Goal: Task Accomplishment & Management: Manage account settings

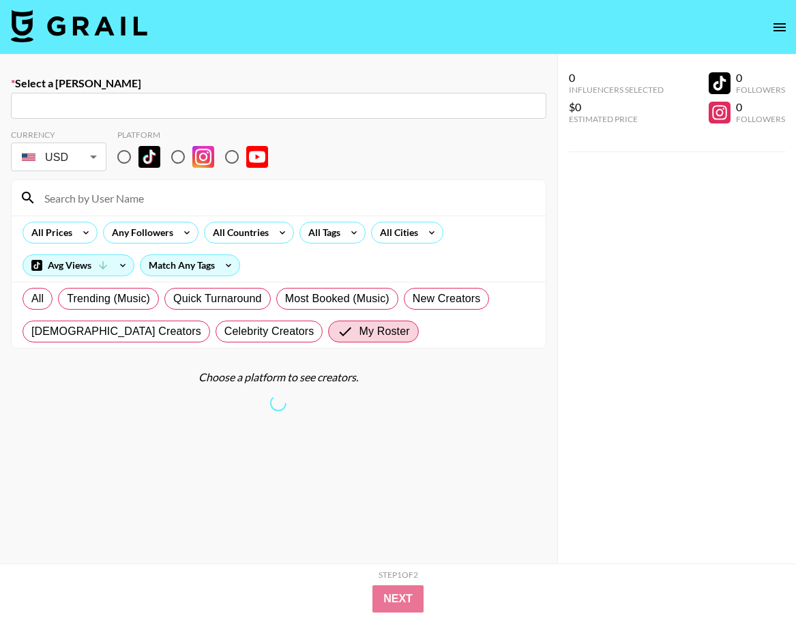
click at [116, 32] on img at bounding box center [79, 26] width 136 height 33
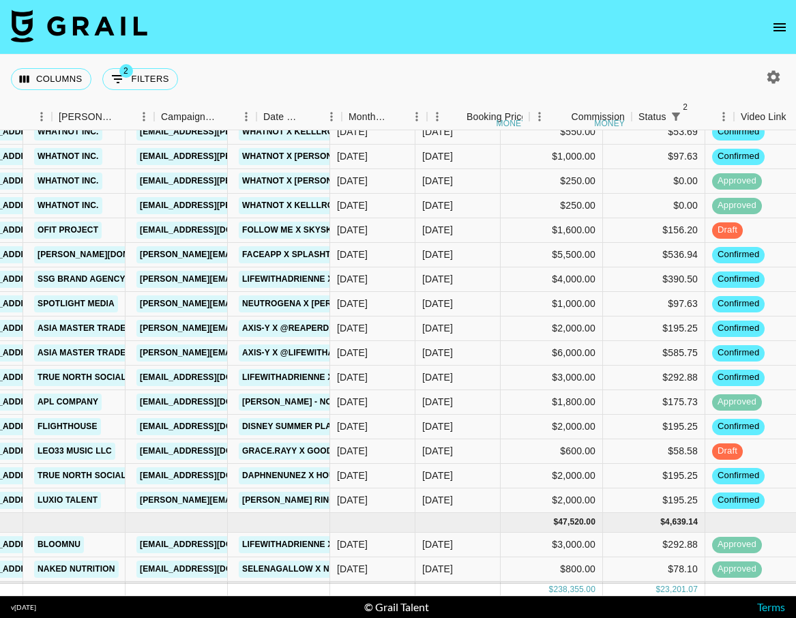
scroll to position [590, 413]
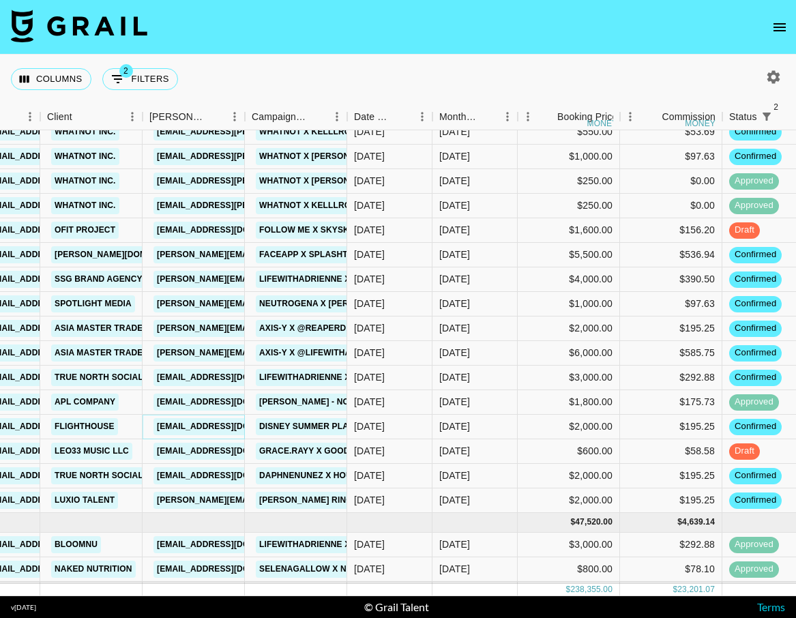
click at [186, 430] on link "[EMAIL_ADDRESS][DOMAIN_NAME]" at bounding box center [229, 426] width 153 height 17
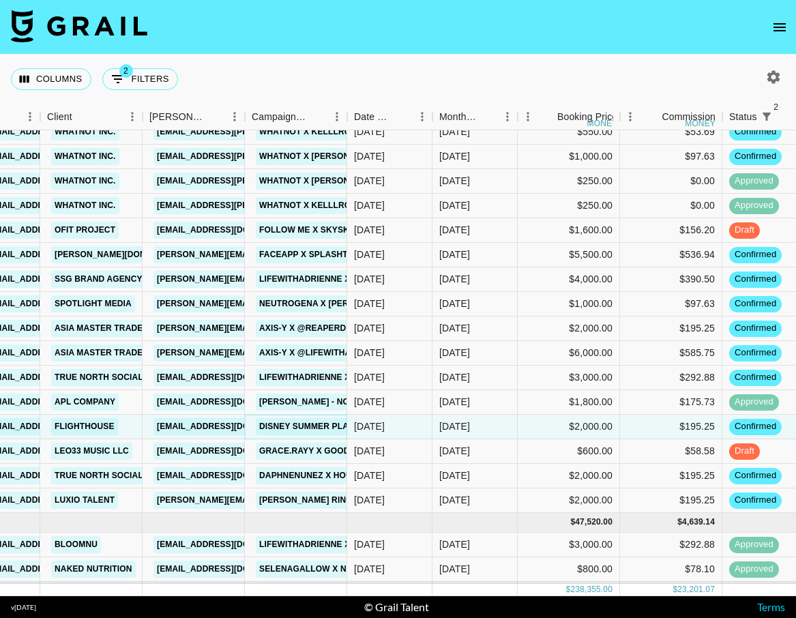
click at [306, 427] on link "Disney Summer Playlist Campaign" at bounding box center [339, 426] width 166 height 17
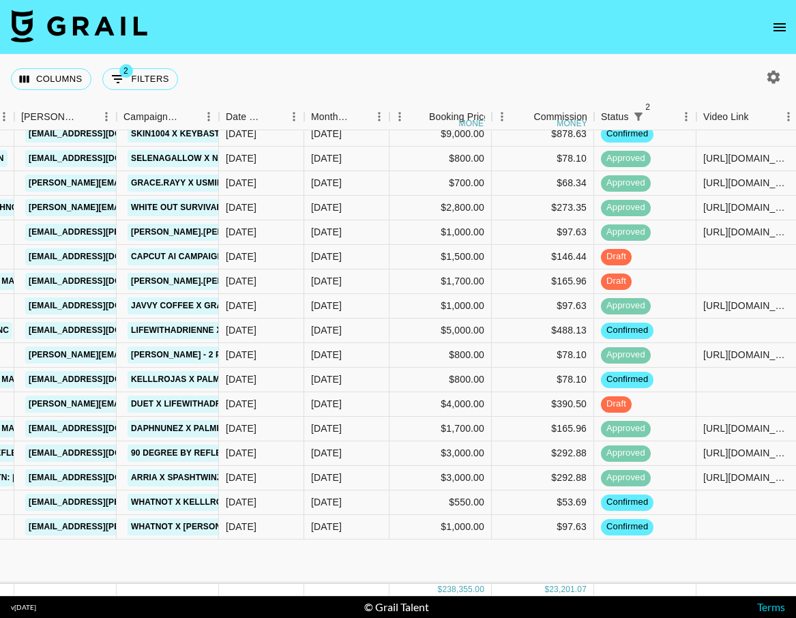
scroll to position [0, 542]
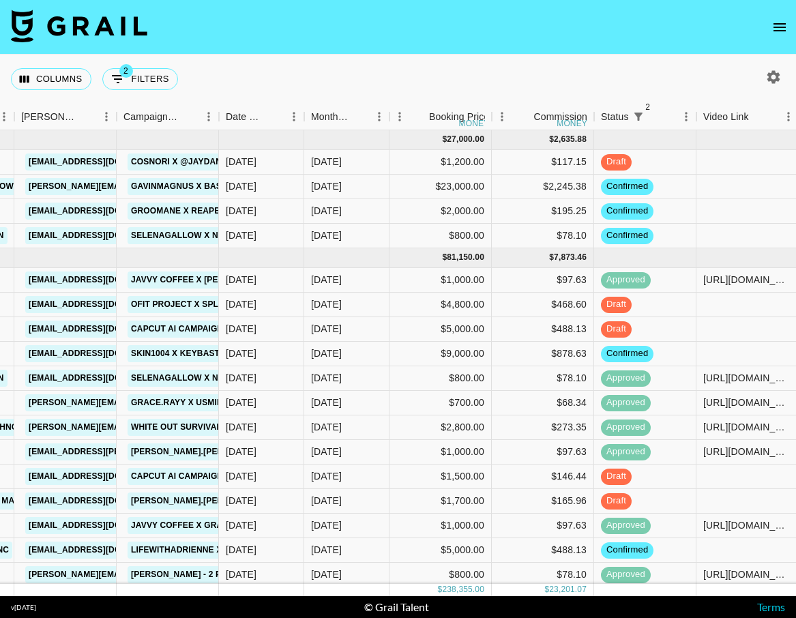
click at [771, 80] on icon "button" at bounding box center [773, 76] width 13 height 13
select select "[DATE]"
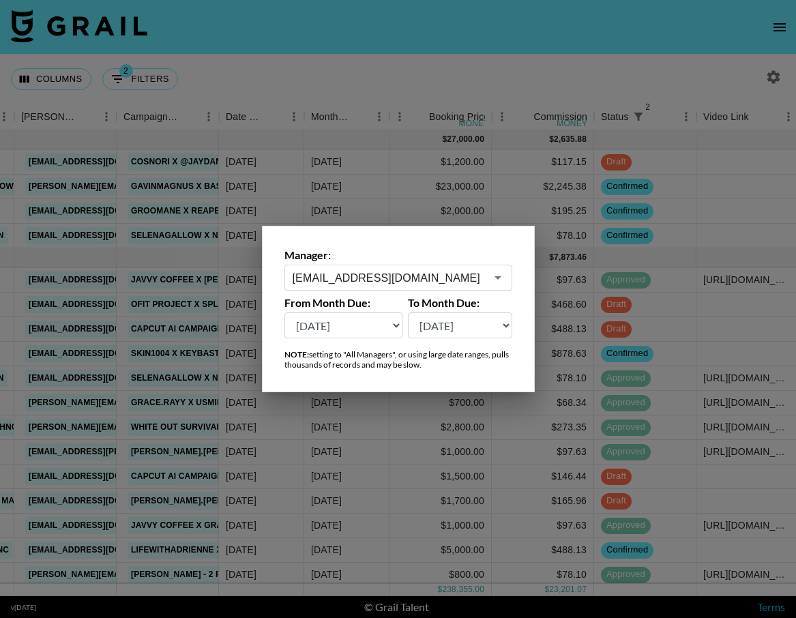
click at [410, 274] on input "[EMAIL_ADDRESS][DOMAIN_NAME]" at bounding box center [389, 278] width 193 height 16
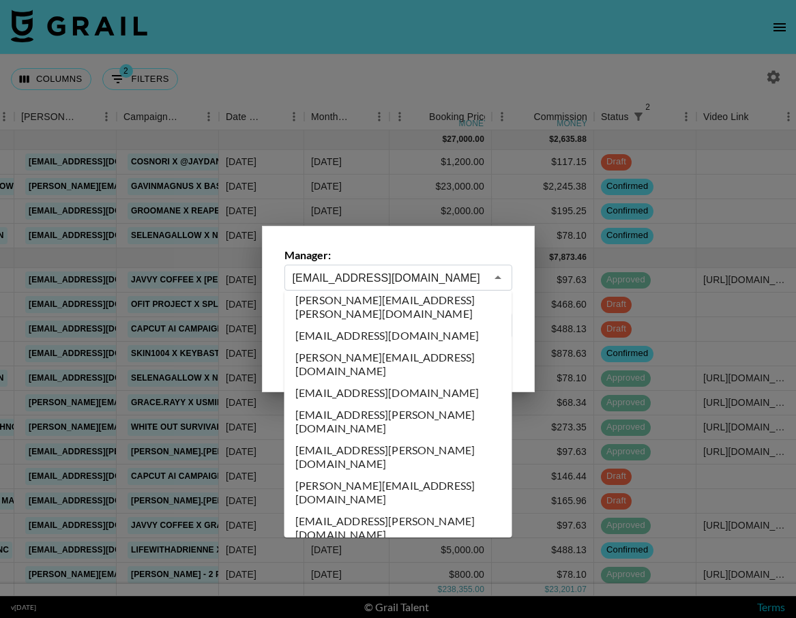
scroll to position [0, 0]
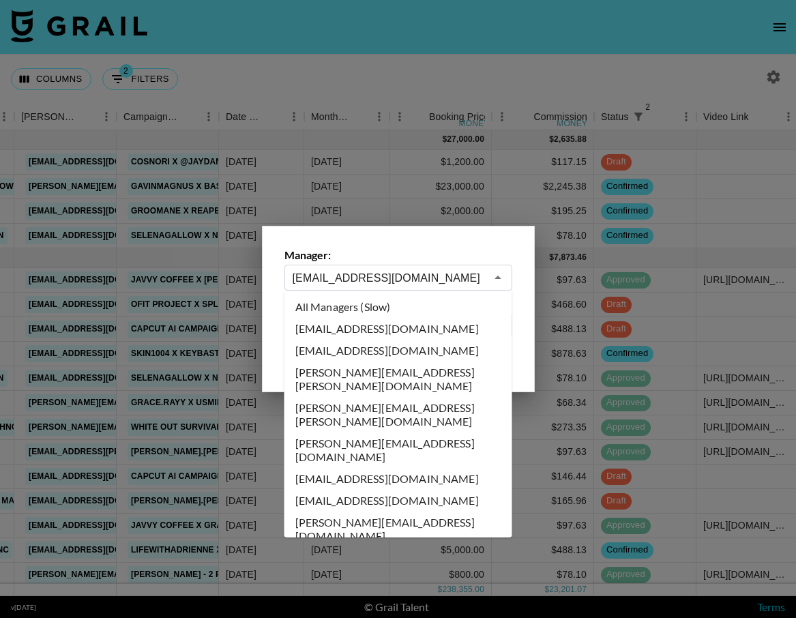
click at [375, 314] on li "All Managers (Slow)" at bounding box center [398, 307] width 228 height 22
type input "All Managers (Slow)"
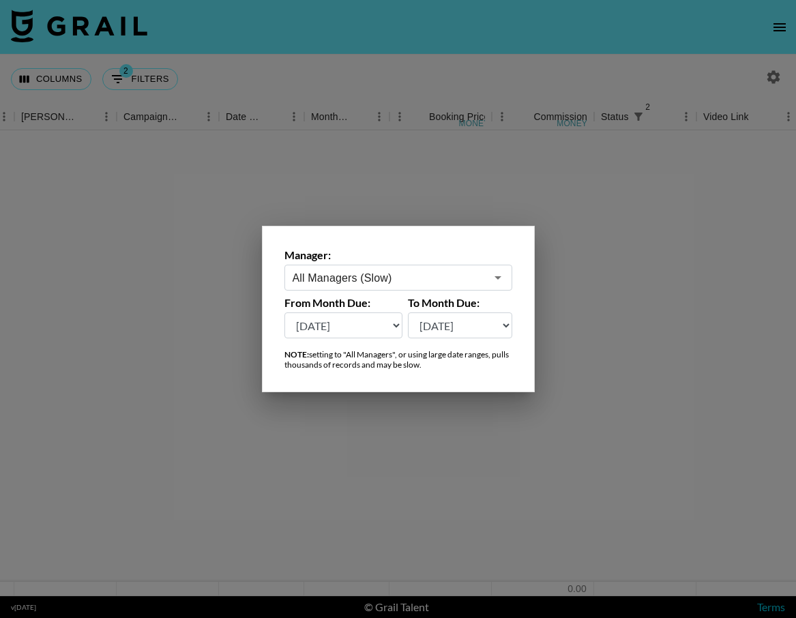
click at [456, 45] on div at bounding box center [398, 309] width 796 height 618
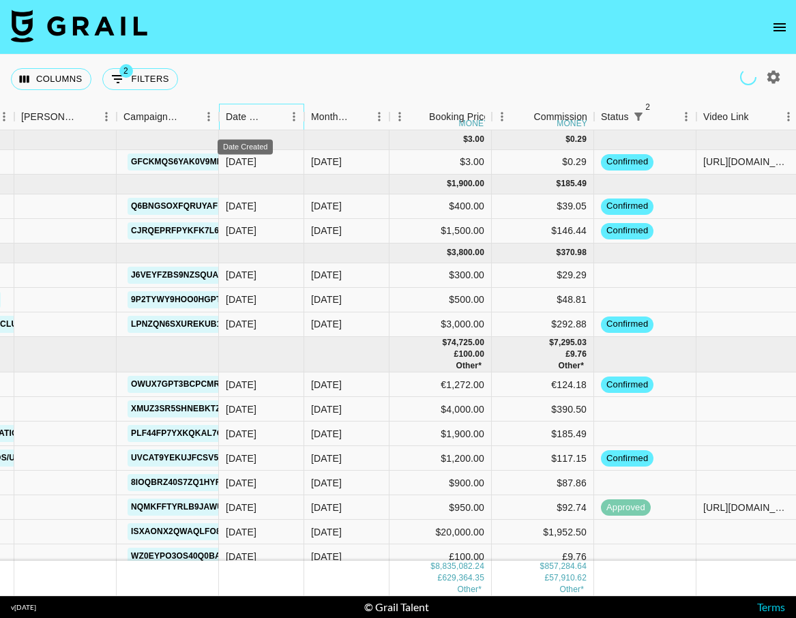
click at [261, 119] on div "Date Created" at bounding box center [245, 117] width 39 height 27
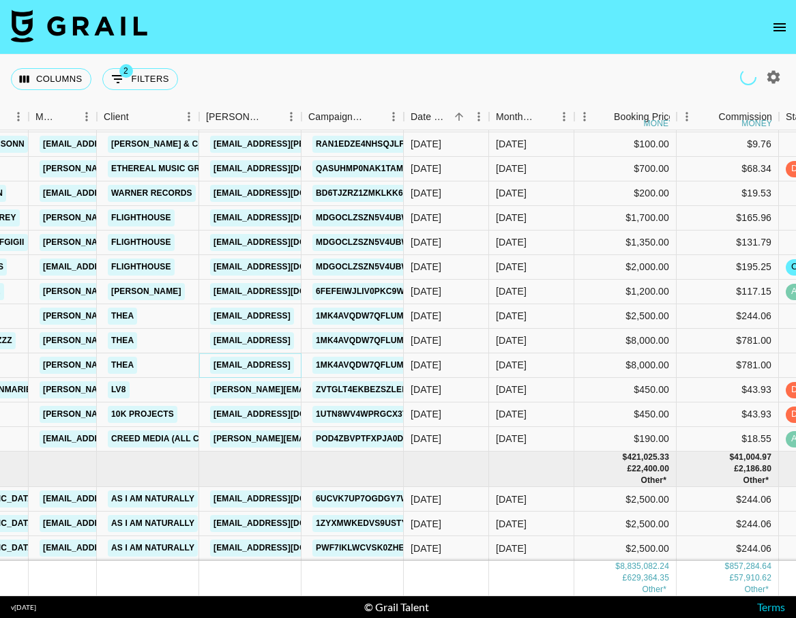
scroll to position [162442, 355]
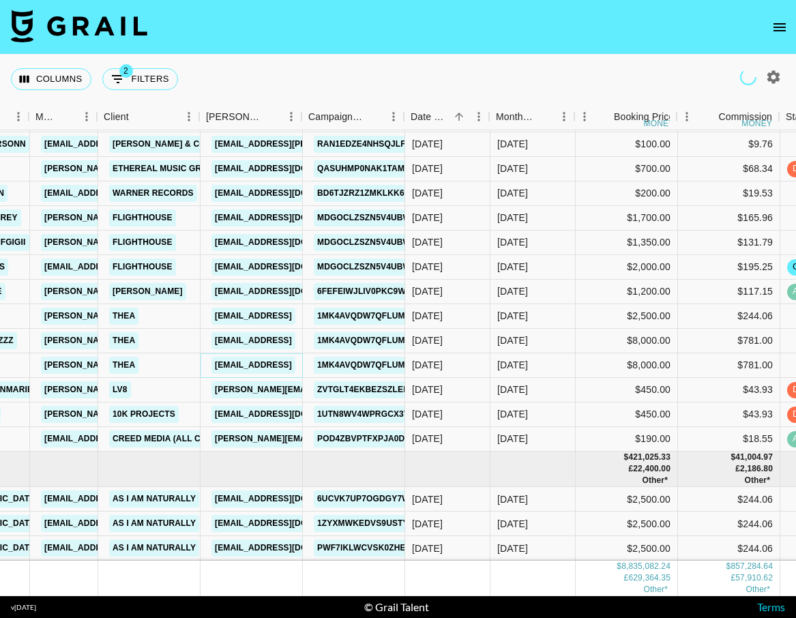
click at [263, 364] on link "sydney@hellothea.ai" at bounding box center [253, 365] width 84 height 17
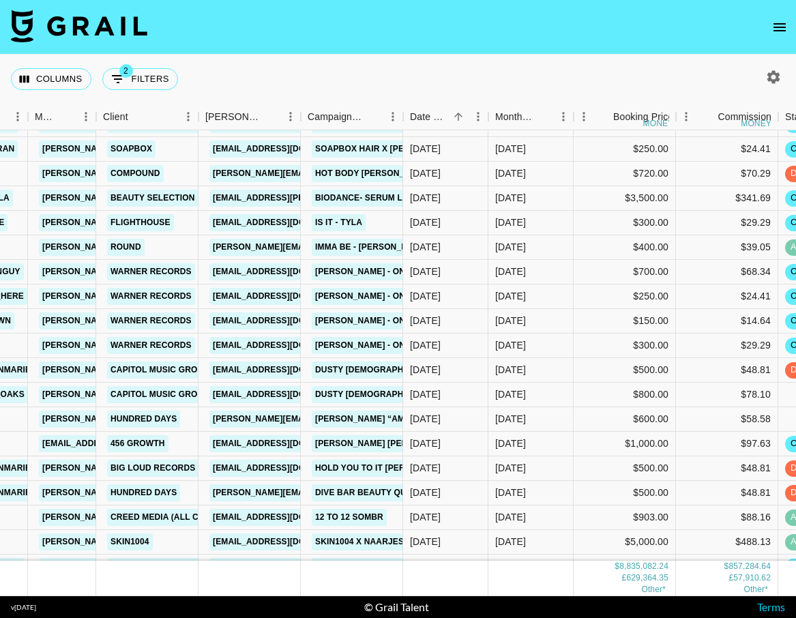
scroll to position [161993, 357]
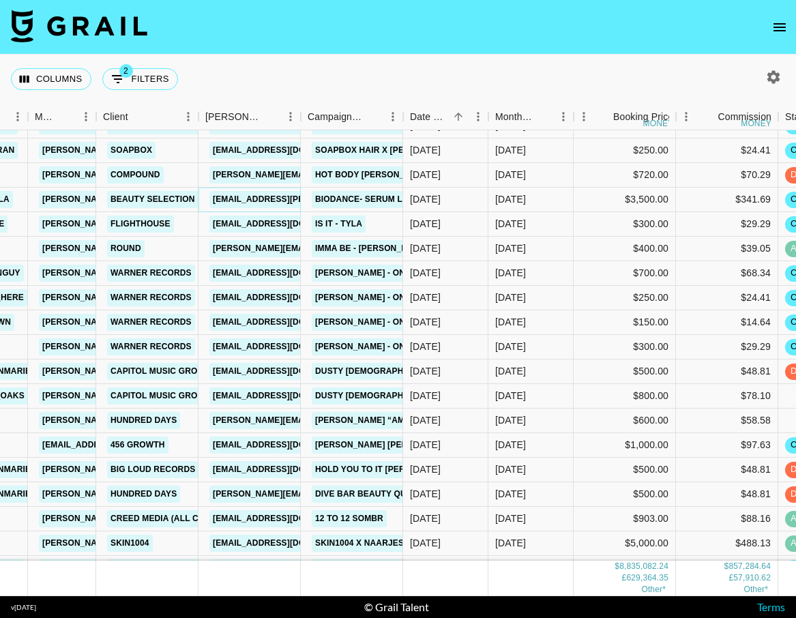
click at [269, 200] on link "yoonsoo.choi@beautyselection.co.kr" at bounding box center [320, 199] width 222 height 17
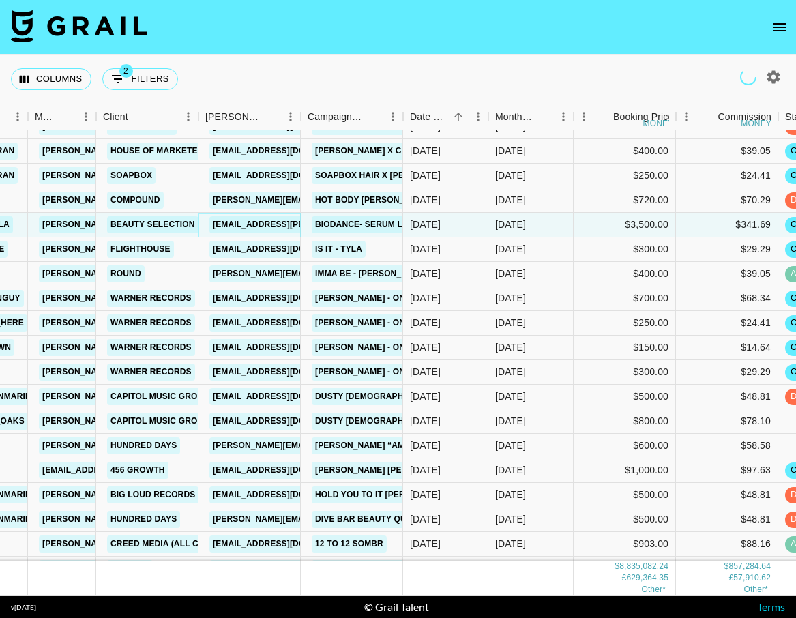
scroll to position [161955, 357]
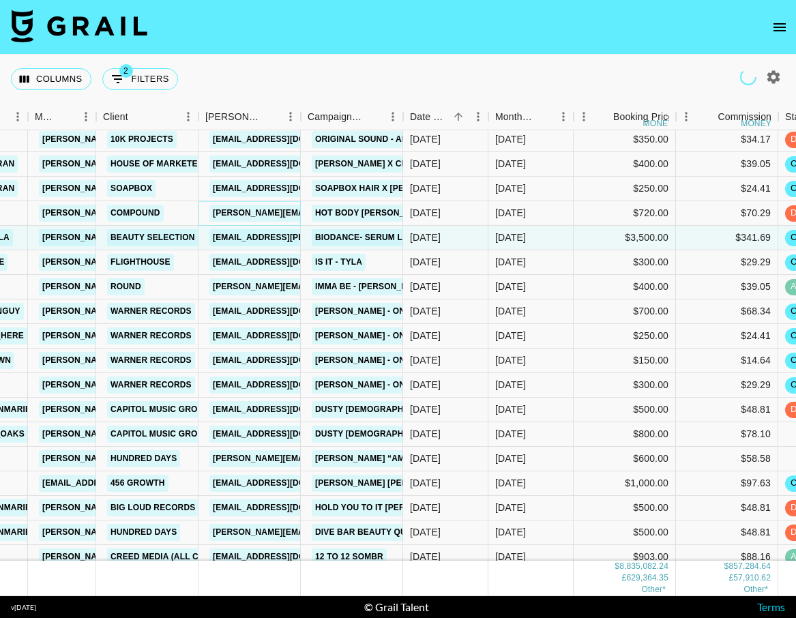
click at [289, 212] on link "julie.rose@compound.fm" at bounding box center [355, 213] width 293 height 17
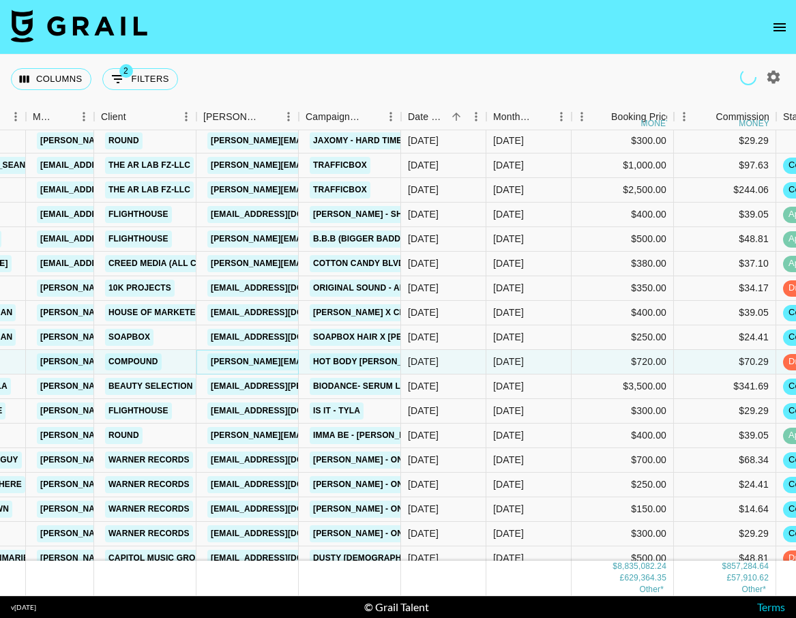
scroll to position [161776, 359]
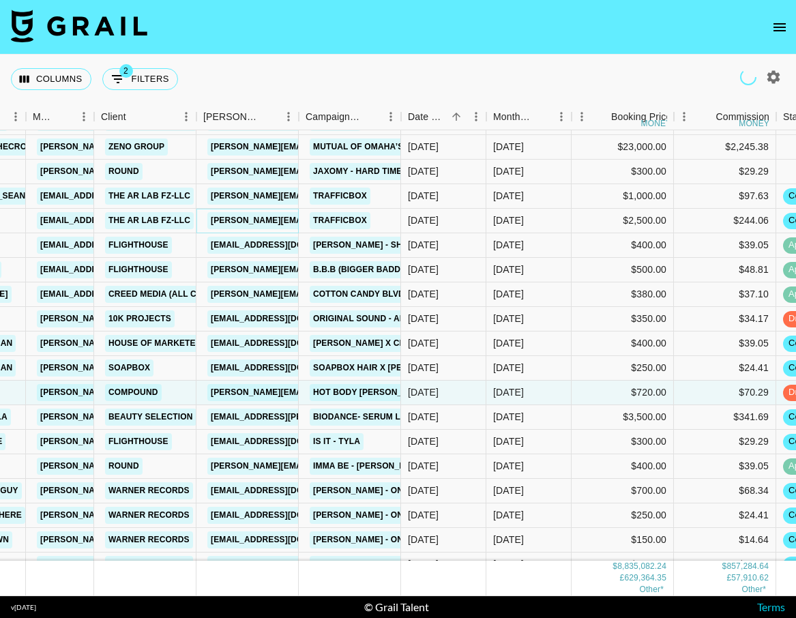
click at [264, 222] on link "georges@thearlab.com" at bounding box center [318, 220] width 222 height 17
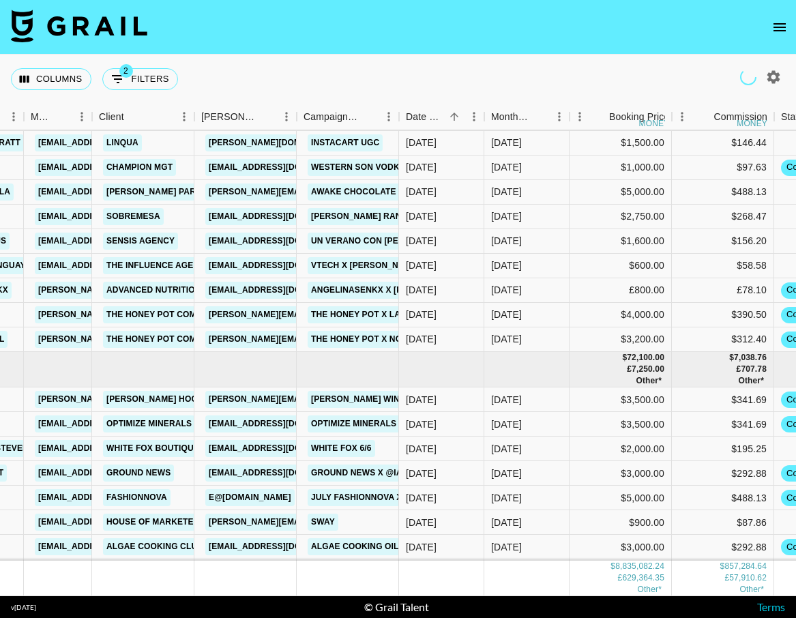
scroll to position [166112, 361]
click at [267, 219] on link "syd@sobremesasocial.co" at bounding box center [281, 217] width 153 height 17
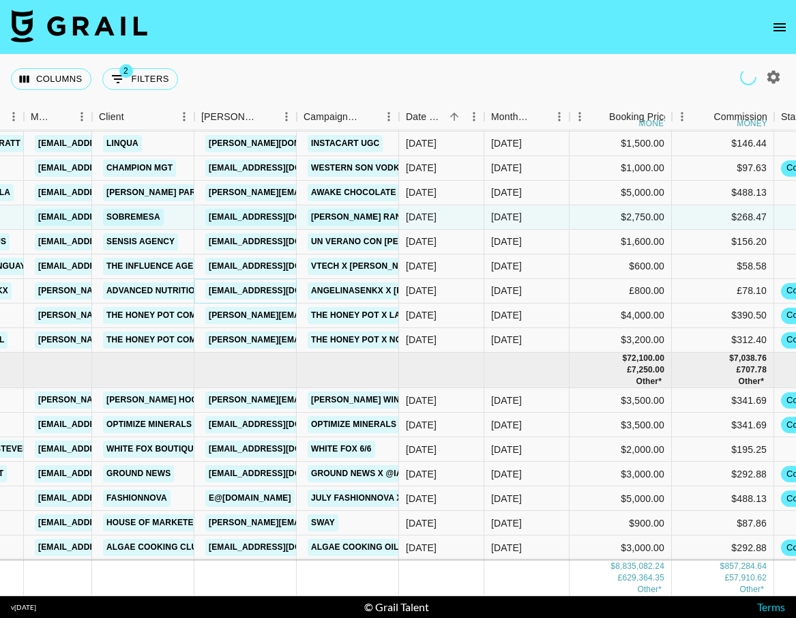
click at [267, 291] on link "marketing@zahlers.com" at bounding box center [281, 290] width 153 height 17
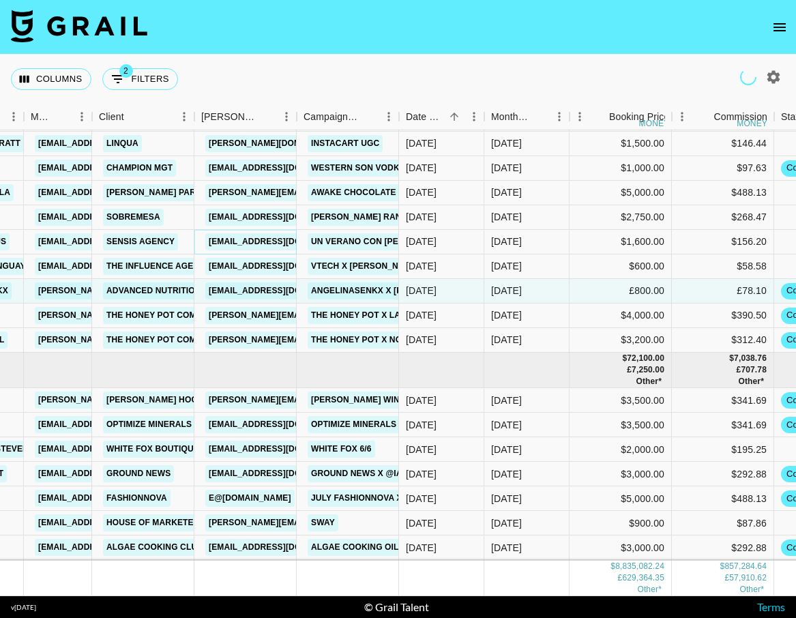
click at [264, 237] on link "azavalza@sensisagency.com" at bounding box center [281, 241] width 153 height 17
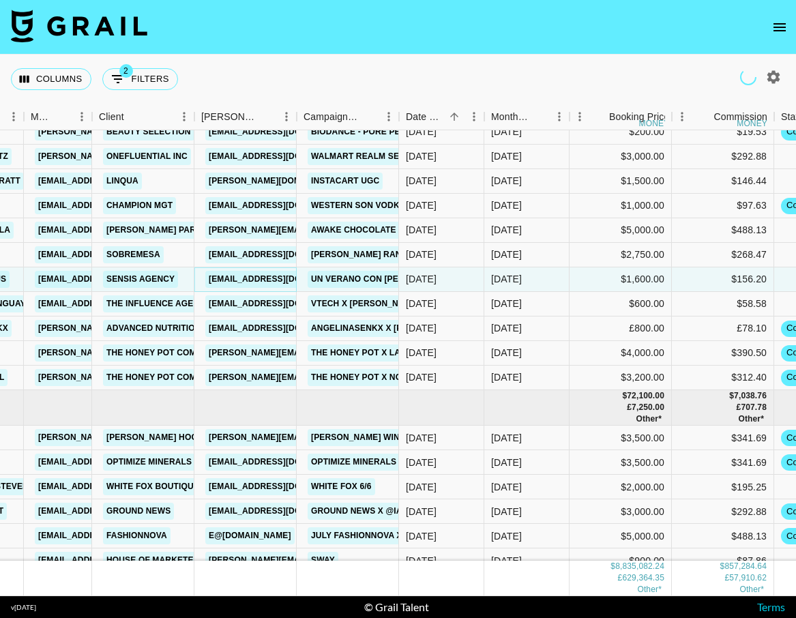
scroll to position [166066, 361]
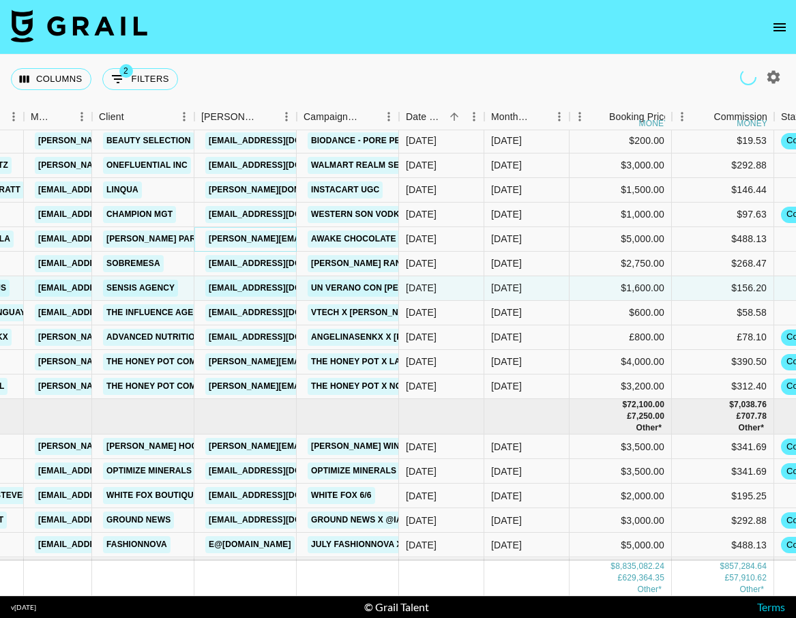
click at [265, 238] on link "leah.damiano@finnpartners.com" at bounding box center [351, 239] width 293 height 17
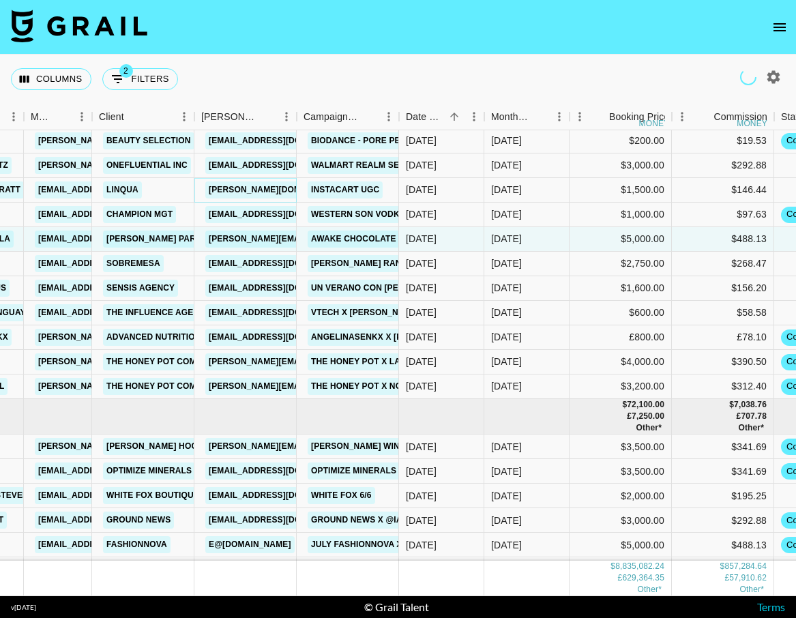
click at [269, 184] on link "aaron.hughes@linqia.com" at bounding box center [385, 189] width 361 height 17
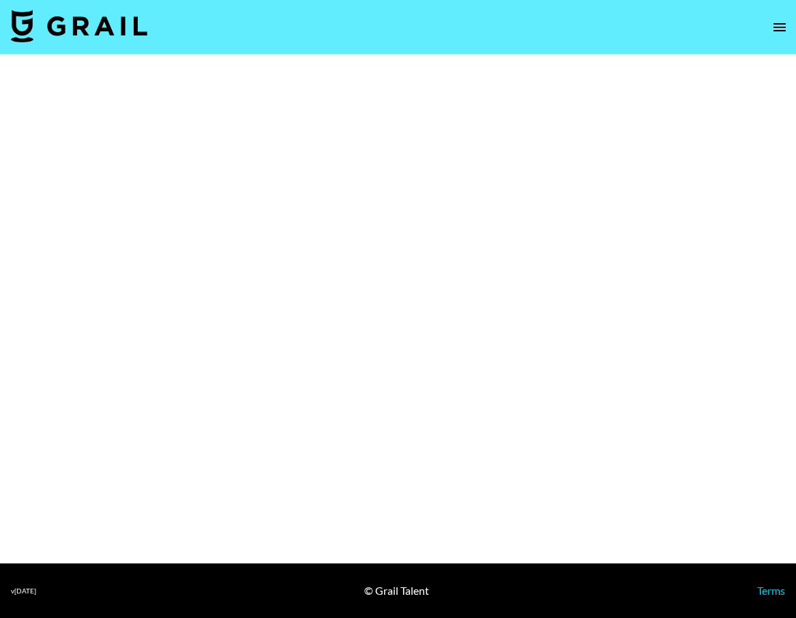
select select "Multi"
select select "Brand"
select select "Song"
select select "Brand"
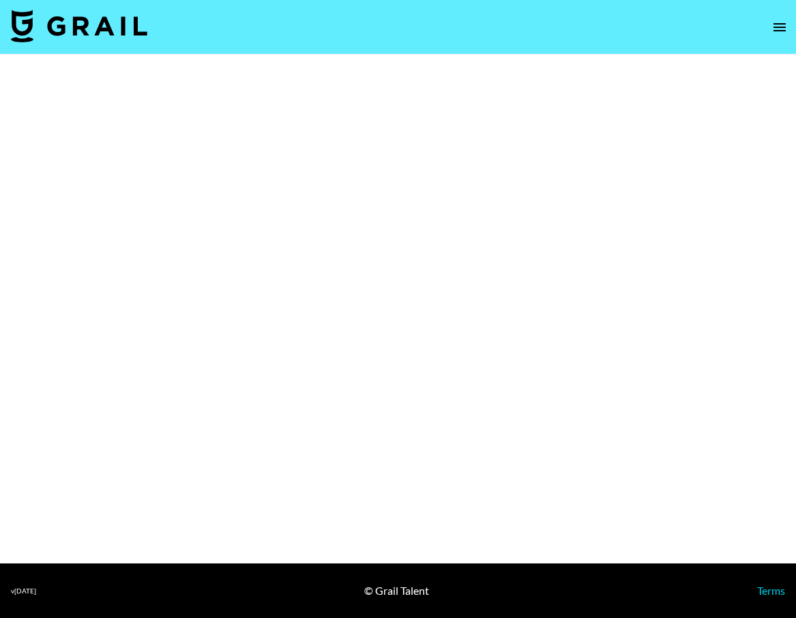
select select "Brand"
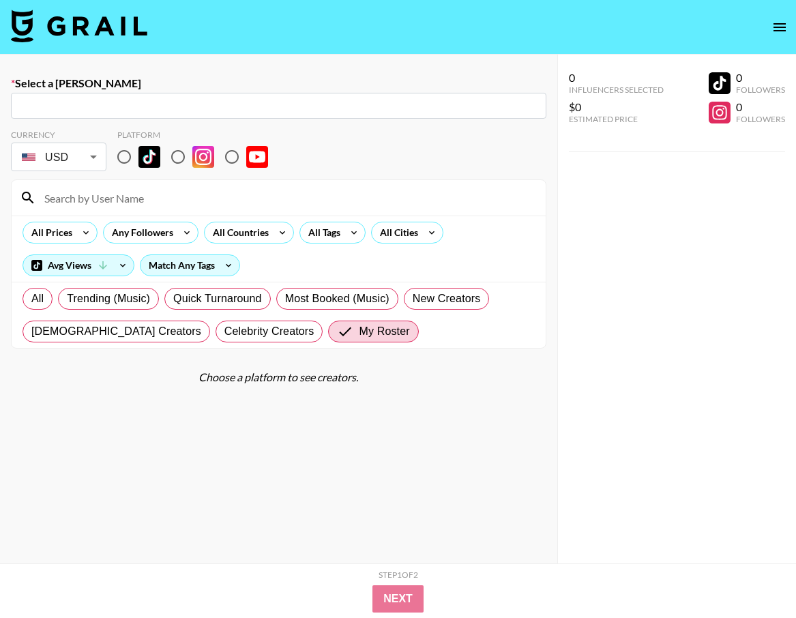
click at [72, 26] on img at bounding box center [79, 26] width 136 height 33
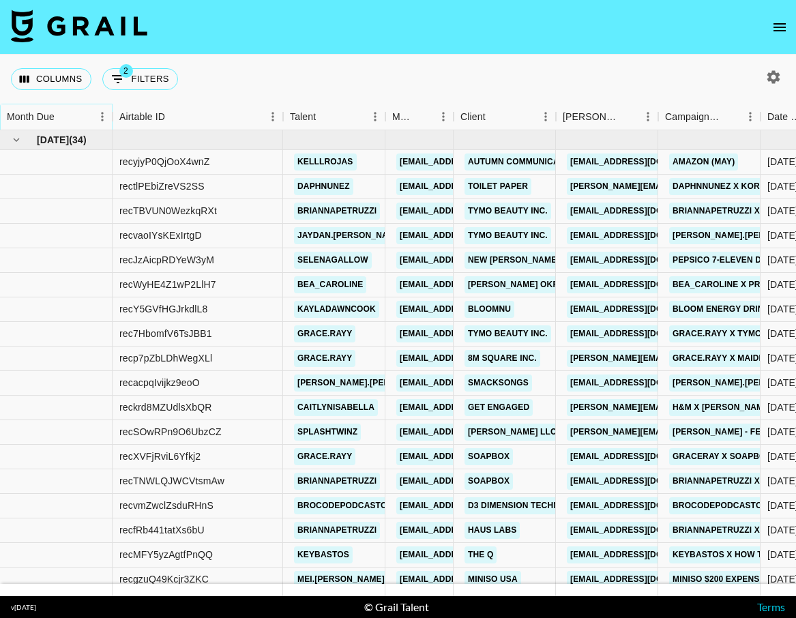
click at [58, 120] on icon "Sort" at bounding box center [64, 116] width 12 height 12
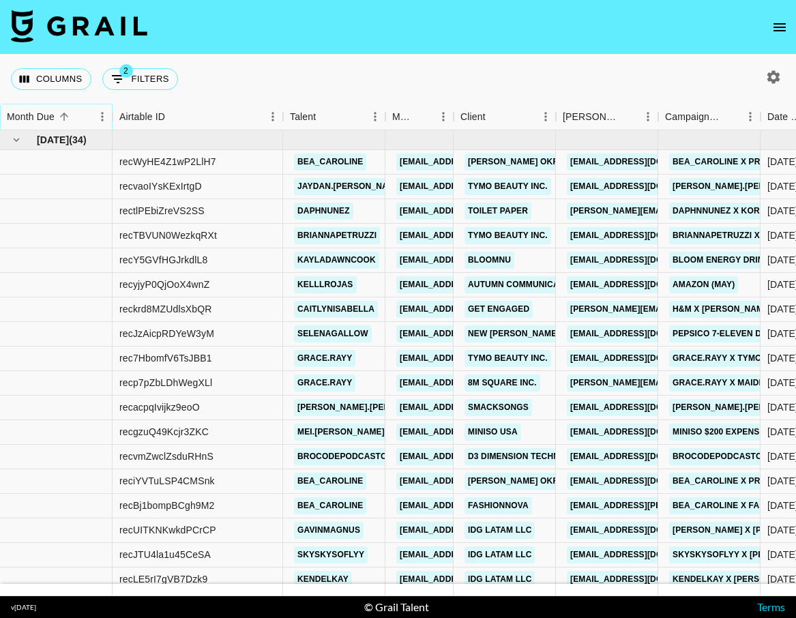
click at [58, 120] on icon "Sort" at bounding box center [64, 116] width 12 height 12
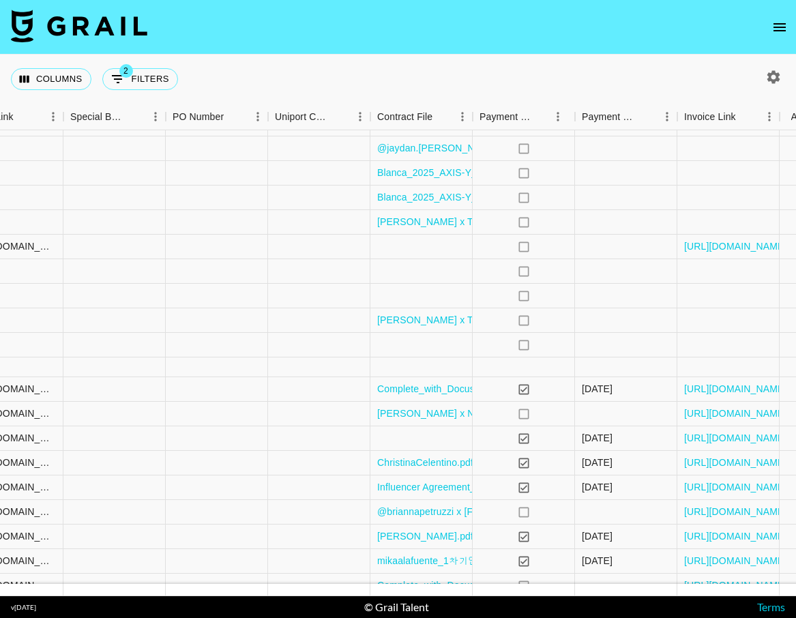
scroll to position [945, 1277]
